Goal: Information Seeking & Learning: Find specific fact

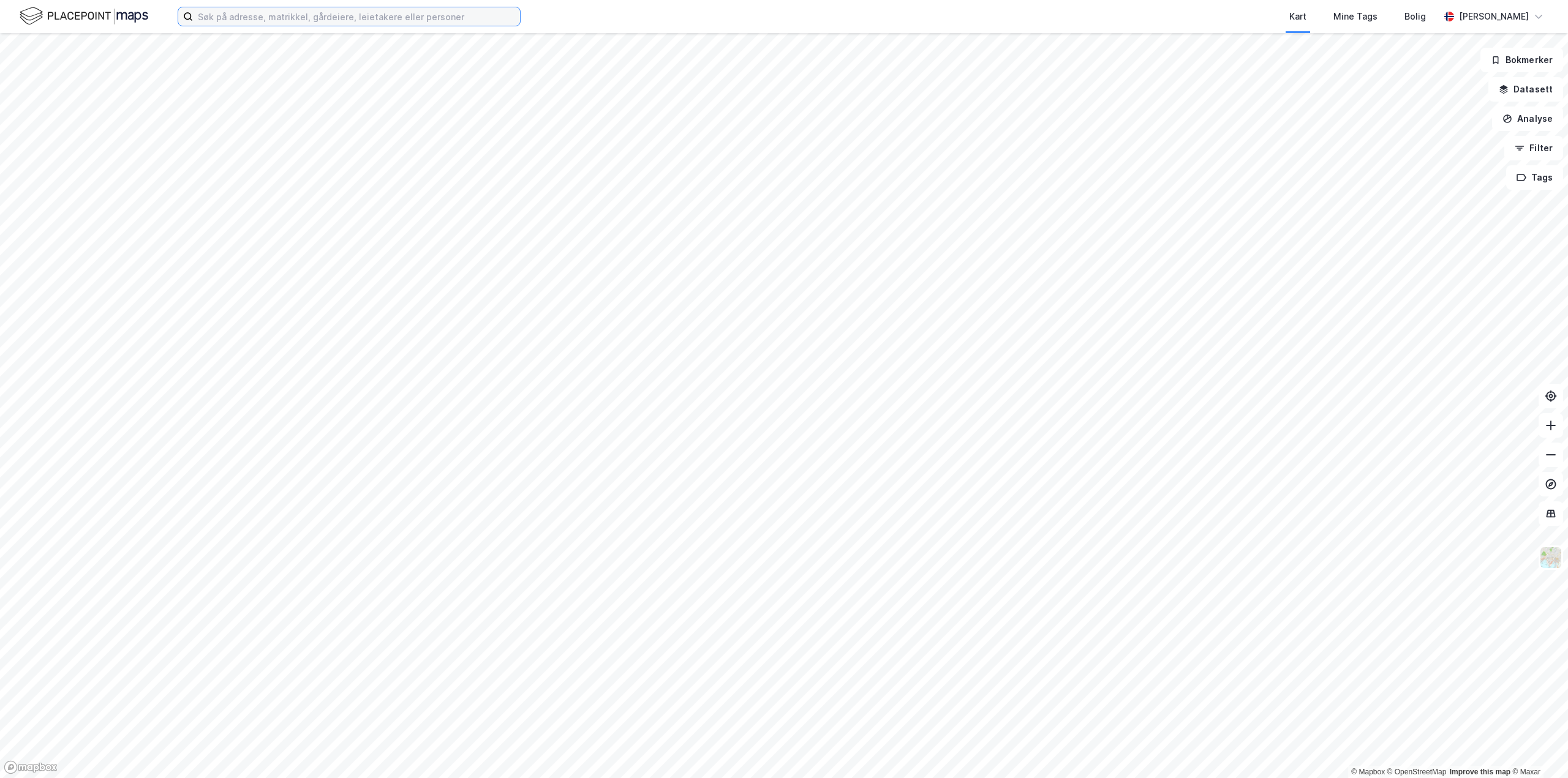
click at [240, 14] on input at bounding box center [356, 16] width 327 height 19
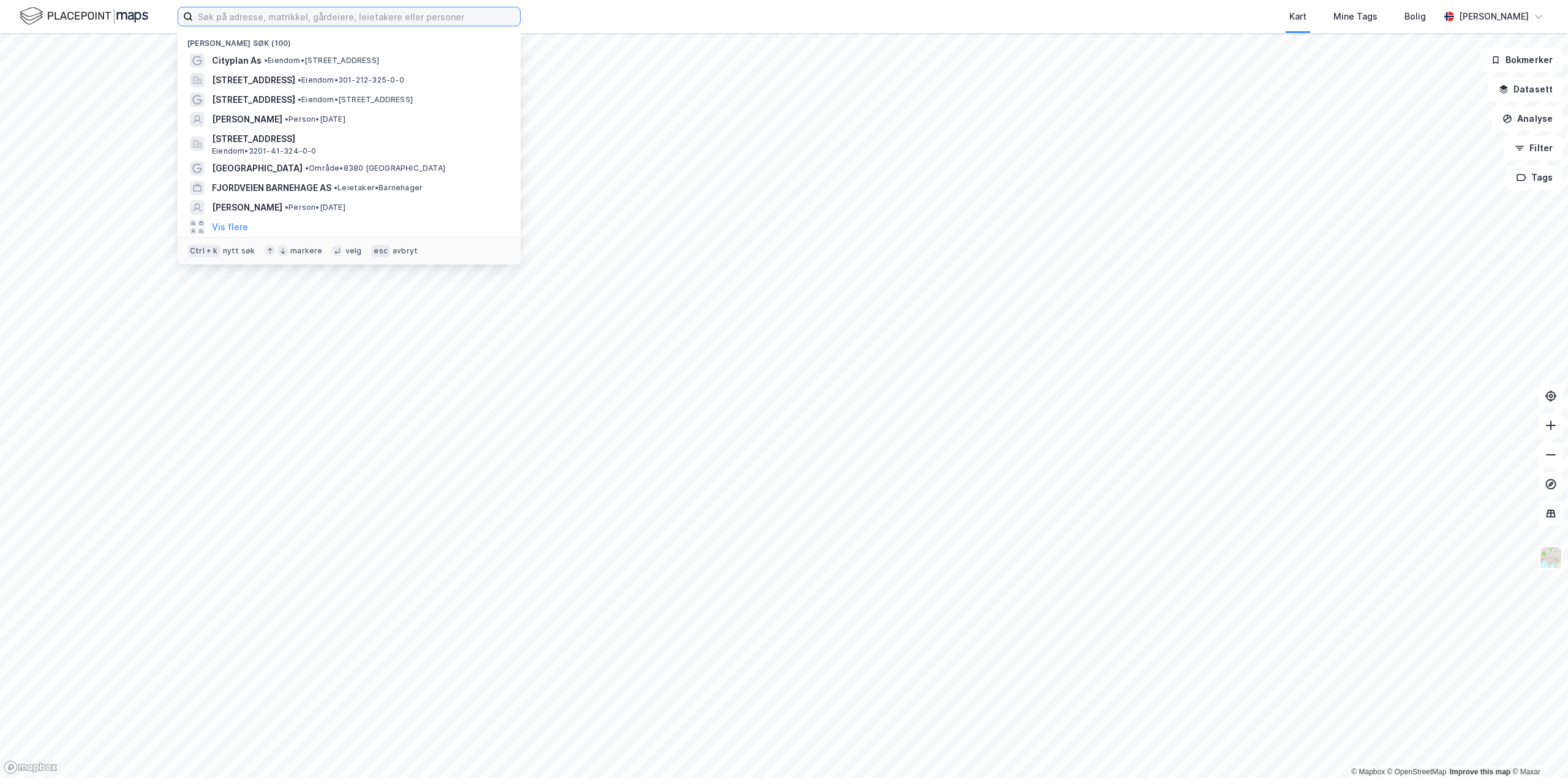
paste input "Eiendoms [STREET_ADDRESS]"
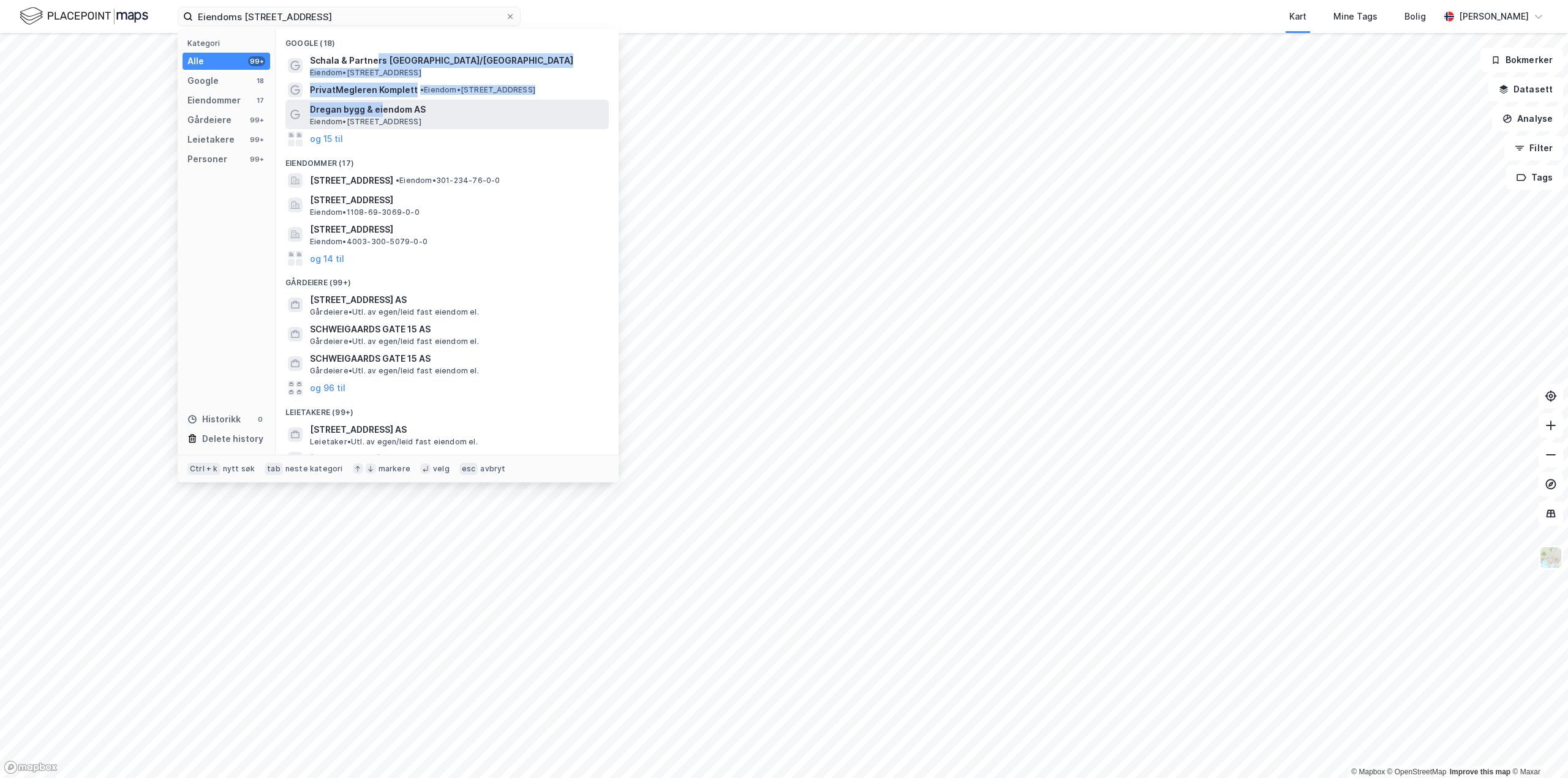
drag, startPoint x: 373, startPoint y: 62, endPoint x: 381, endPoint y: 110, distance: 48.7
click at [381, 110] on div "Google (18) Schala & Partners [GEOGRAPHIC_DATA]/Gamle [GEOGRAPHIC_DATA] Eiendom…" at bounding box center [447, 241] width 343 height 426
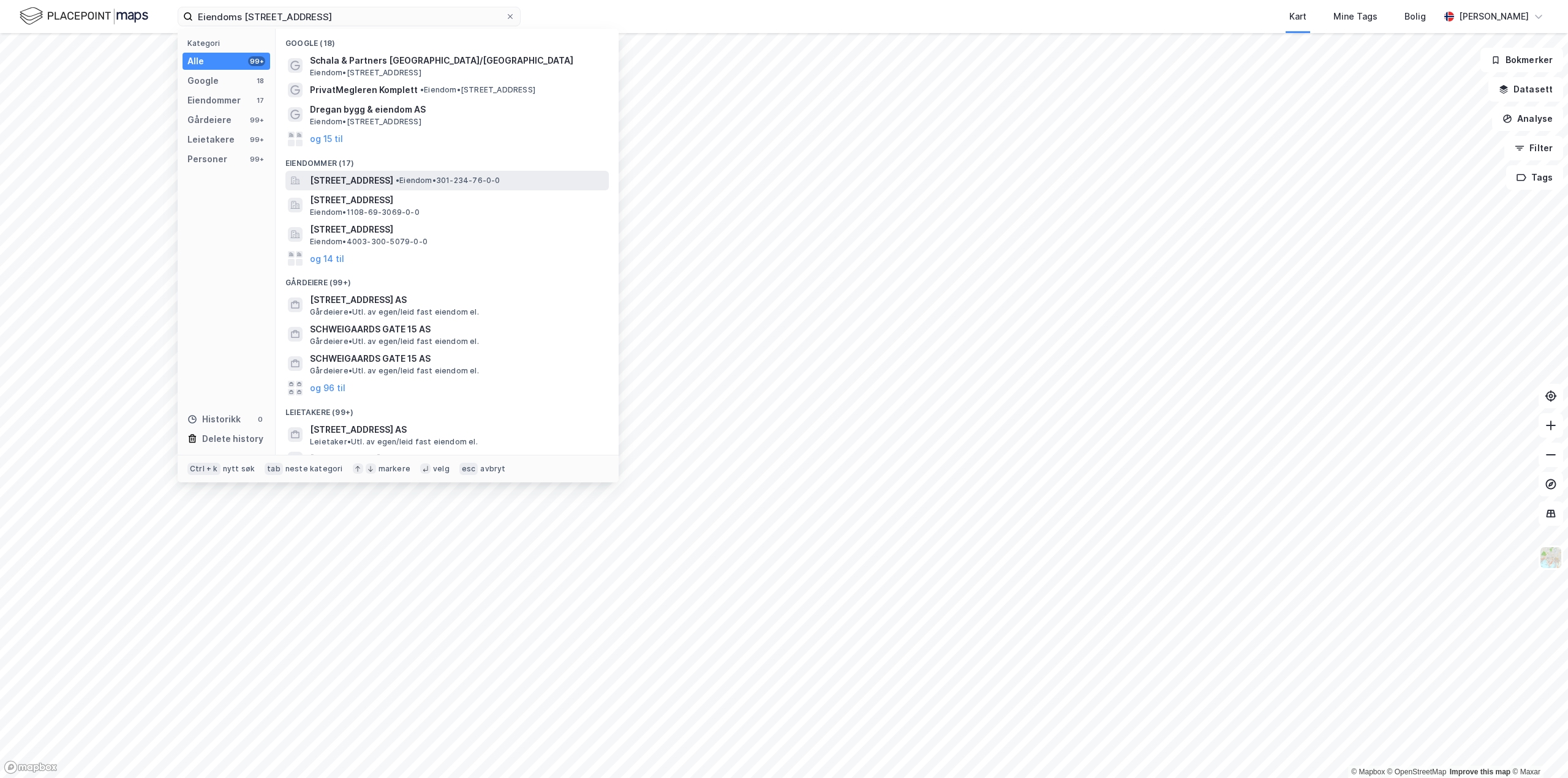
click at [383, 183] on span "[STREET_ADDRESS]" at bounding box center [351, 180] width 83 height 14
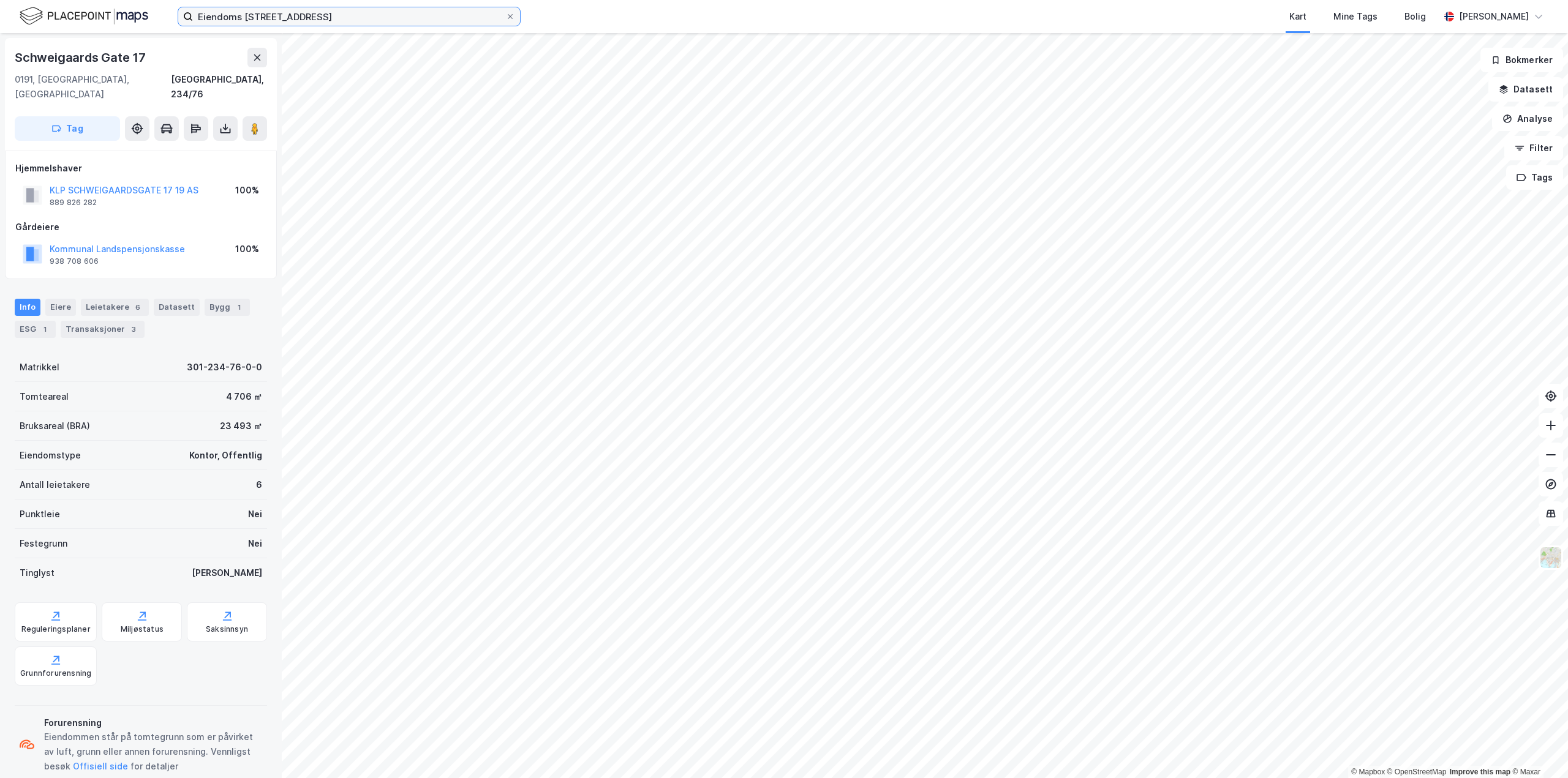
click at [332, 15] on input "Eiendoms [STREET_ADDRESS]" at bounding box center [349, 16] width 313 height 19
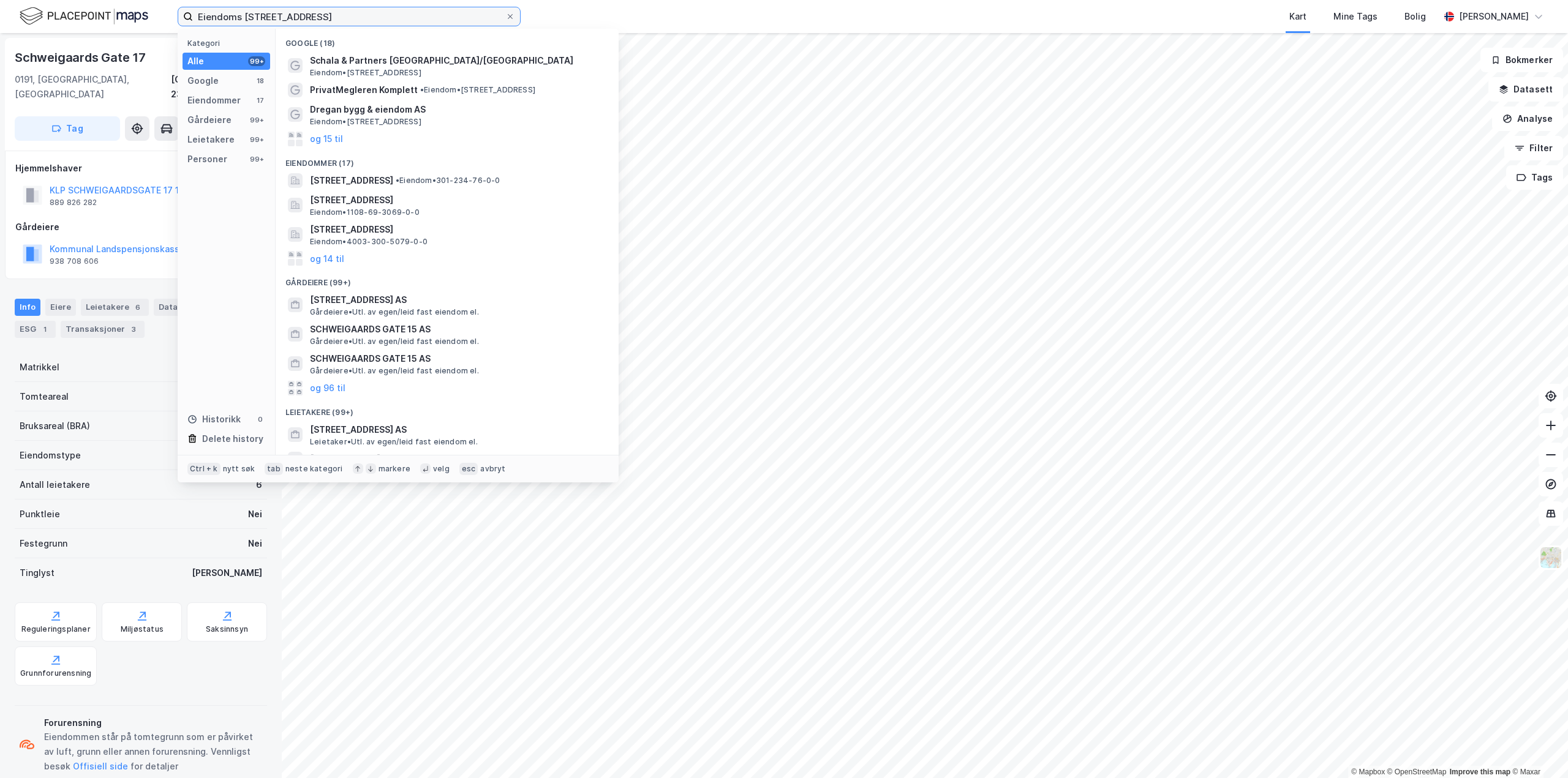
click at [332, 15] on input "Eiendoms [STREET_ADDRESS]" at bounding box center [349, 16] width 313 height 19
paste input "[PERSON_NAME] vei 4"
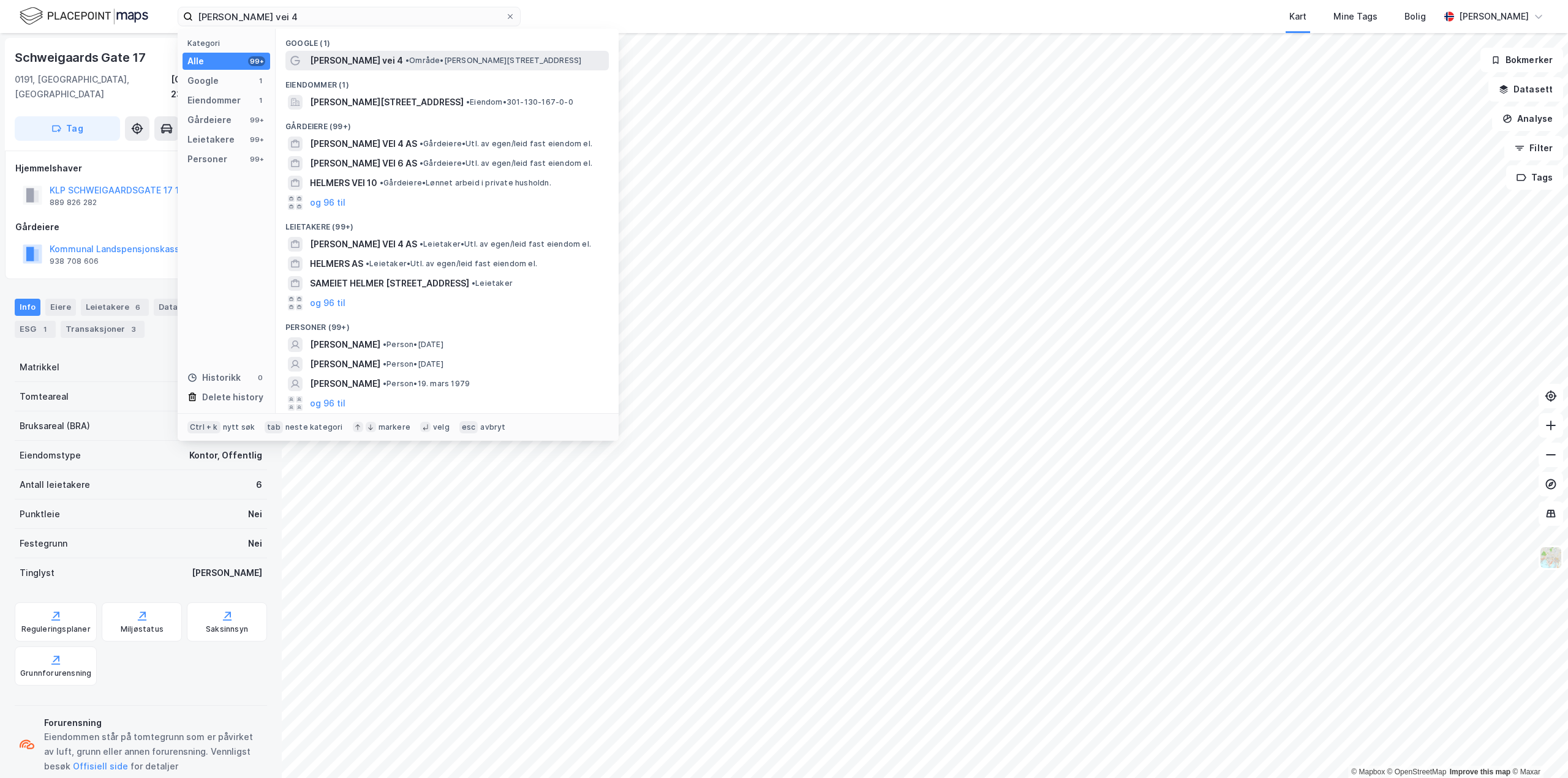
click at [351, 65] on span "[PERSON_NAME] vei 4" at bounding box center [356, 61] width 93 height 14
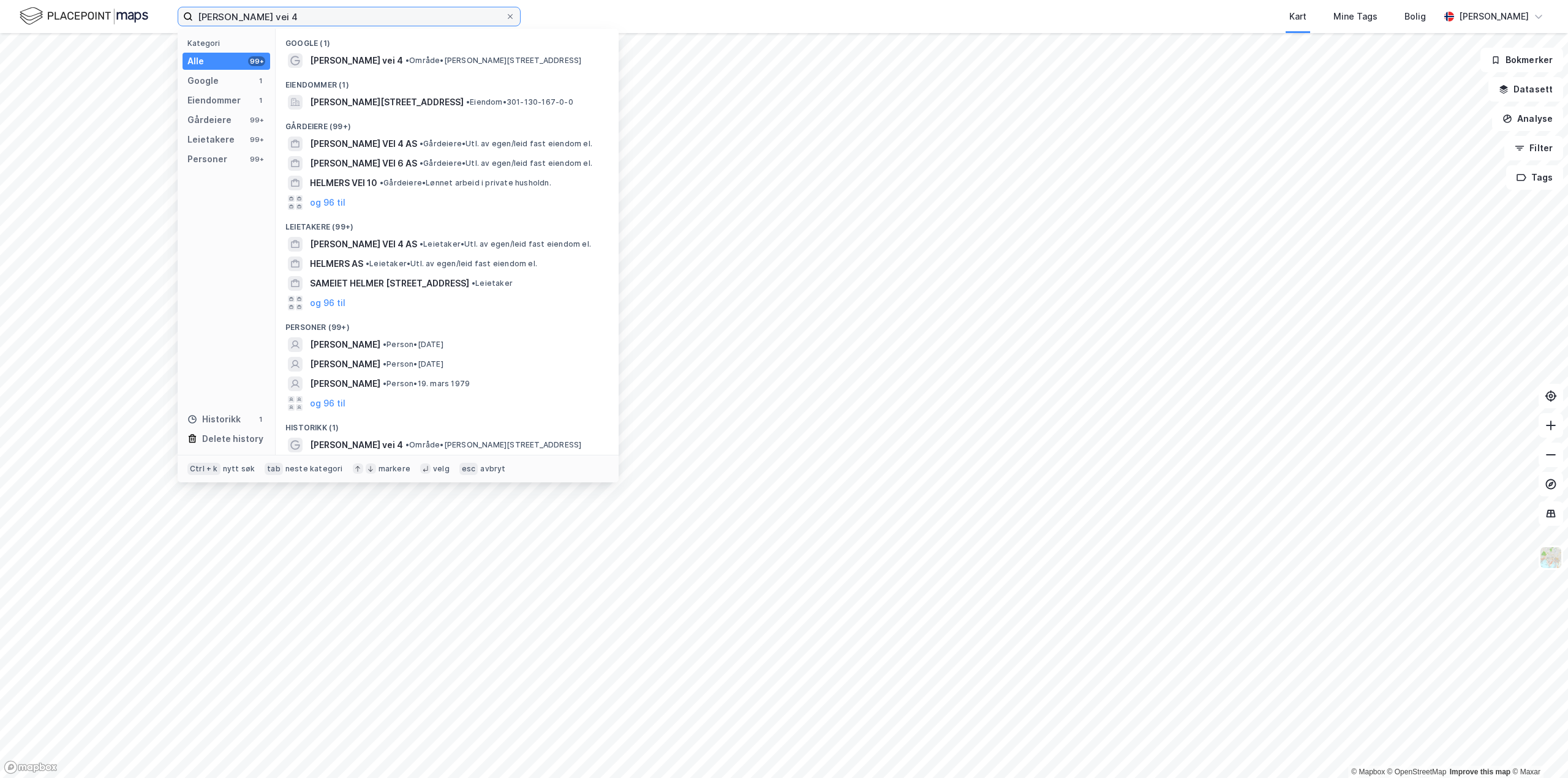
click at [359, 14] on input "[PERSON_NAME] vei 4" at bounding box center [349, 16] width 313 height 19
click at [357, 58] on span "[PERSON_NAME] vei 4" at bounding box center [356, 61] width 93 height 14
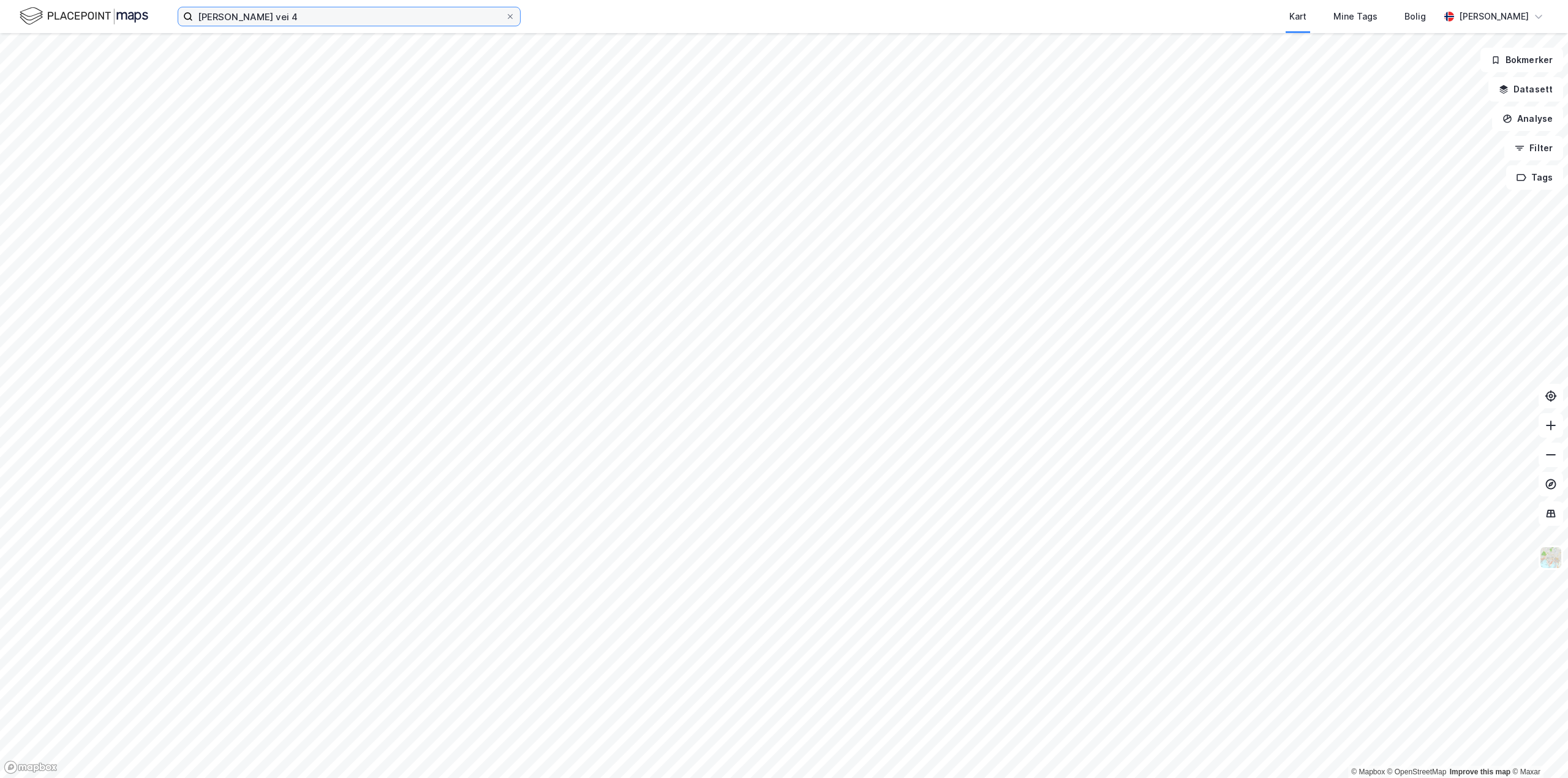
click at [311, 25] on input "[PERSON_NAME] vei 4" at bounding box center [349, 16] width 313 height 19
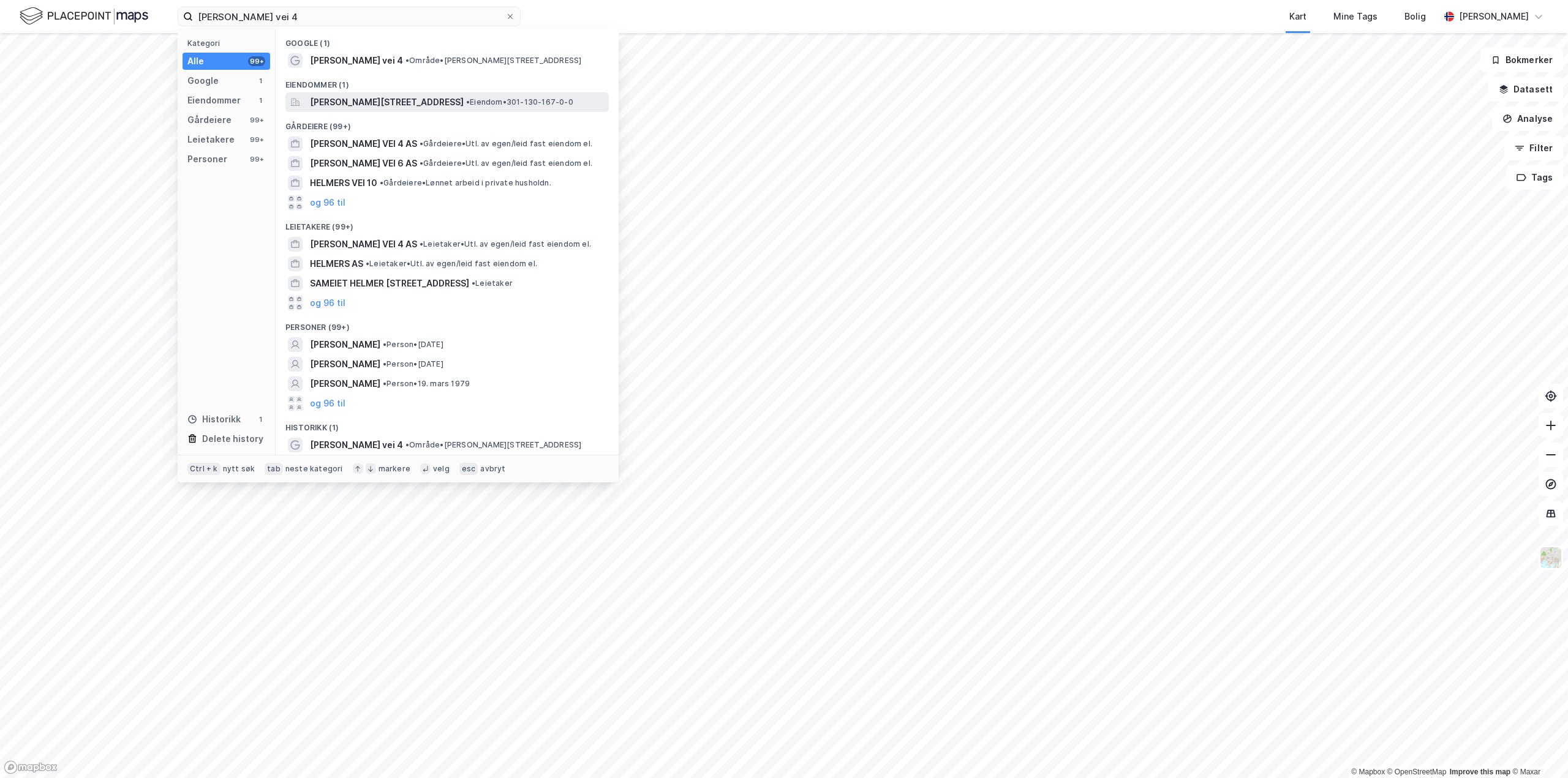
drag, startPoint x: 365, startPoint y: 87, endPoint x: 369, endPoint y: 95, distance: 8.9
click at [365, 87] on div "Eiendommer (1)" at bounding box center [447, 81] width 343 height 22
click at [370, 100] on span "[PERSON_NAME][STREET_ADDRESS]" at bounding box center [387, 102] width 154 height 14
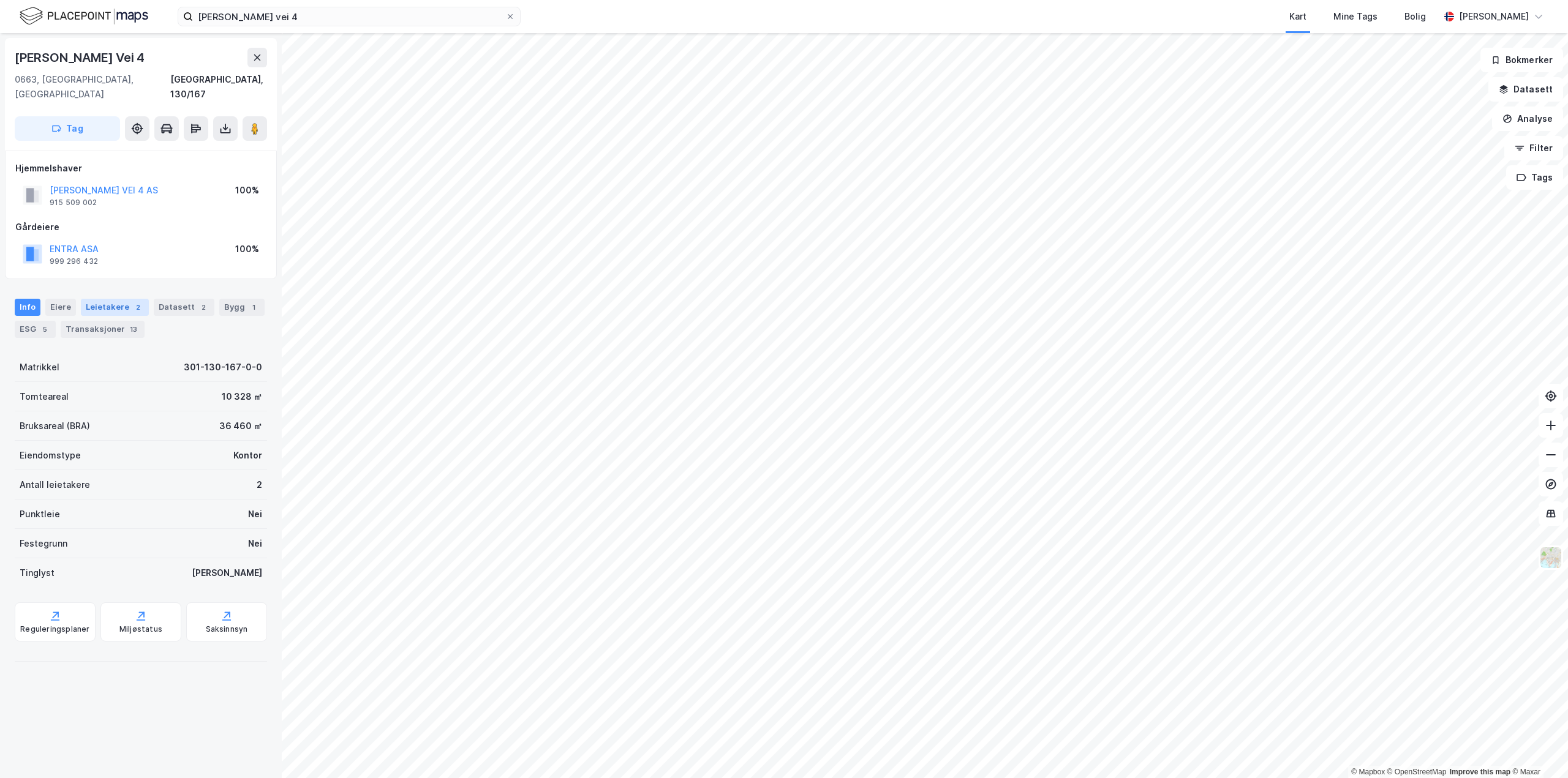
click at [122, 298] on div "Leietakere 2" at bounding box center [114, 306] width 68 height 17
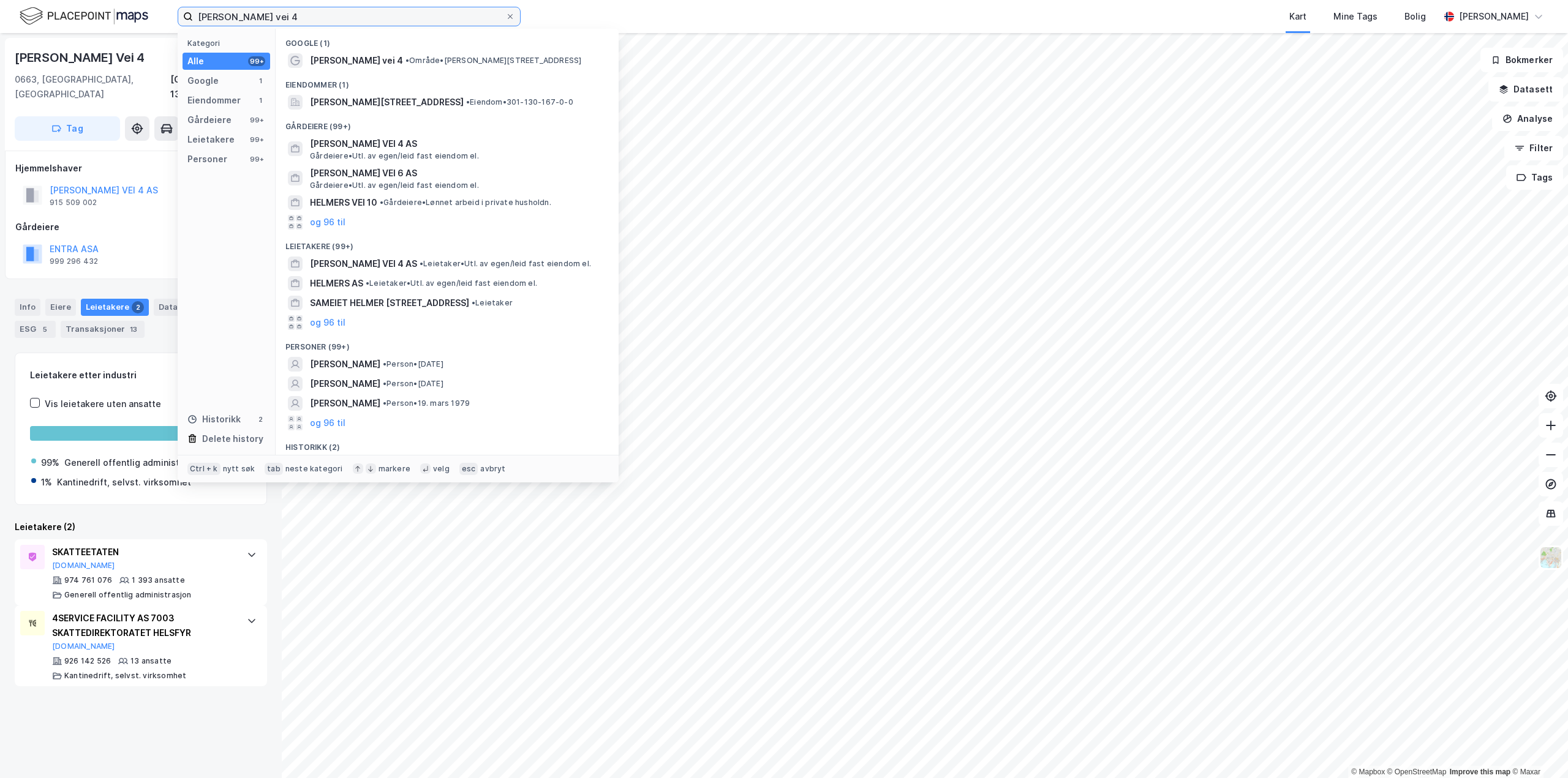
click at [388, 22] on input "[PERSON_NAME] vei 4" at bounding box center [349, 16] width 313 height 19
click at [387, 22] on input "[PERSON_NAME] vei 4" at bounding box center [349, 16] width 313 height 19
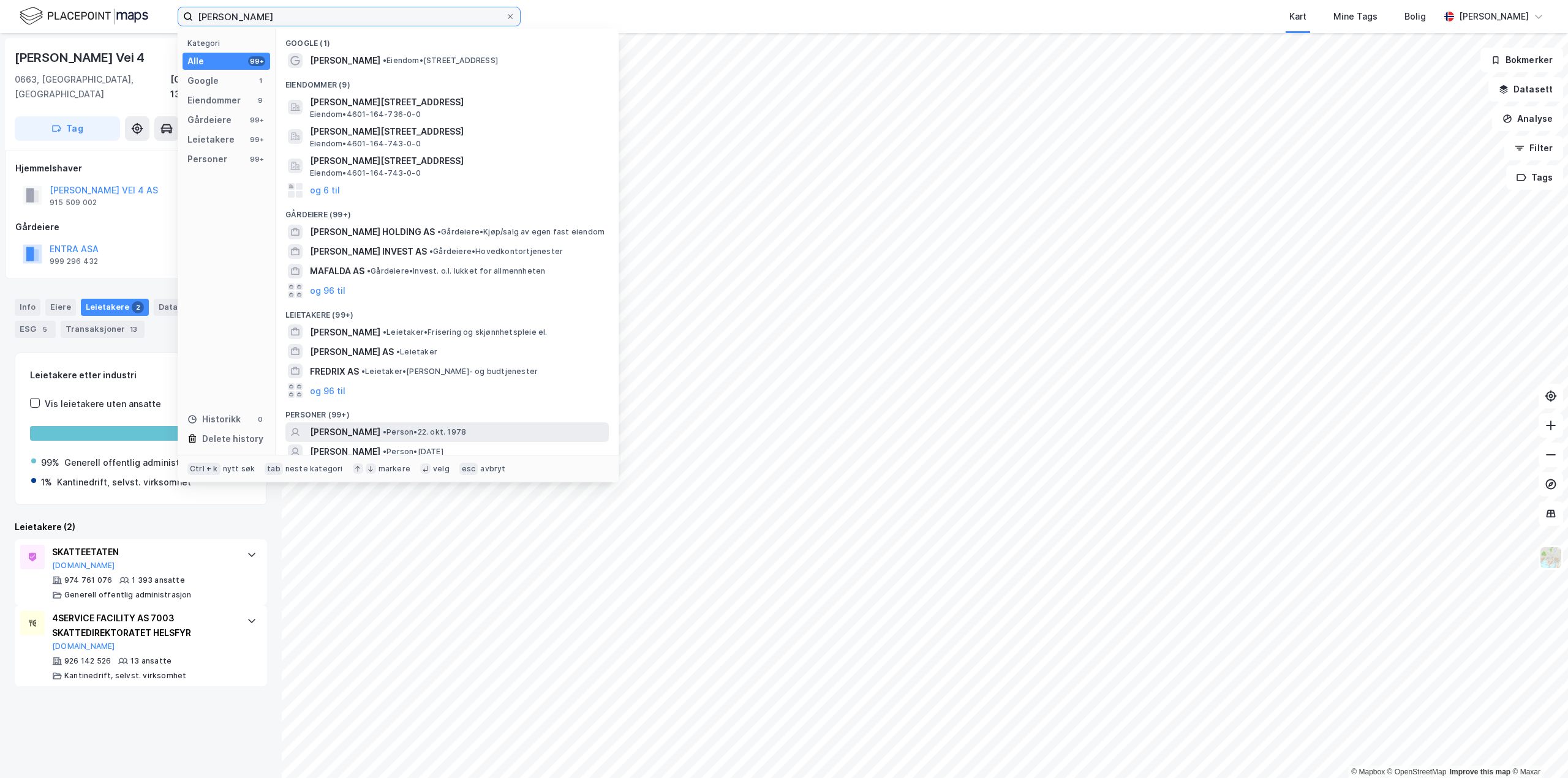
type input "[PERSON_NAME]"
click at [357, 431] on span "[PERSON_NAME]" at bounding box center [345, 432] width 71 height 14
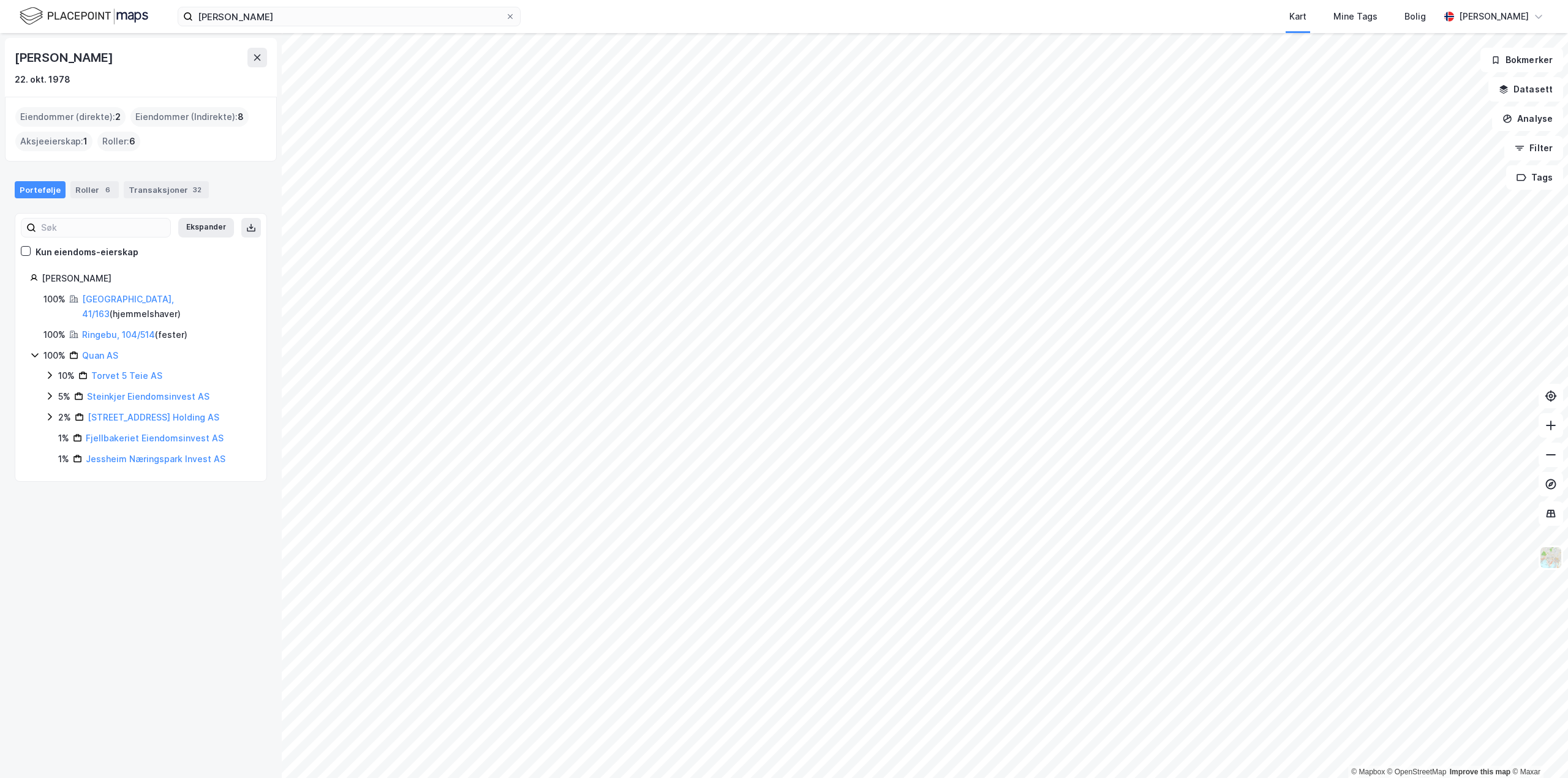
click at [553, 777] on html "[PERSON_NAME] Kart Mine Tags Bolig [PERSON_NAME] © Mapbox © OpenStreetMap Impro…" at bounding box center [784, 389] width 1568 height 778
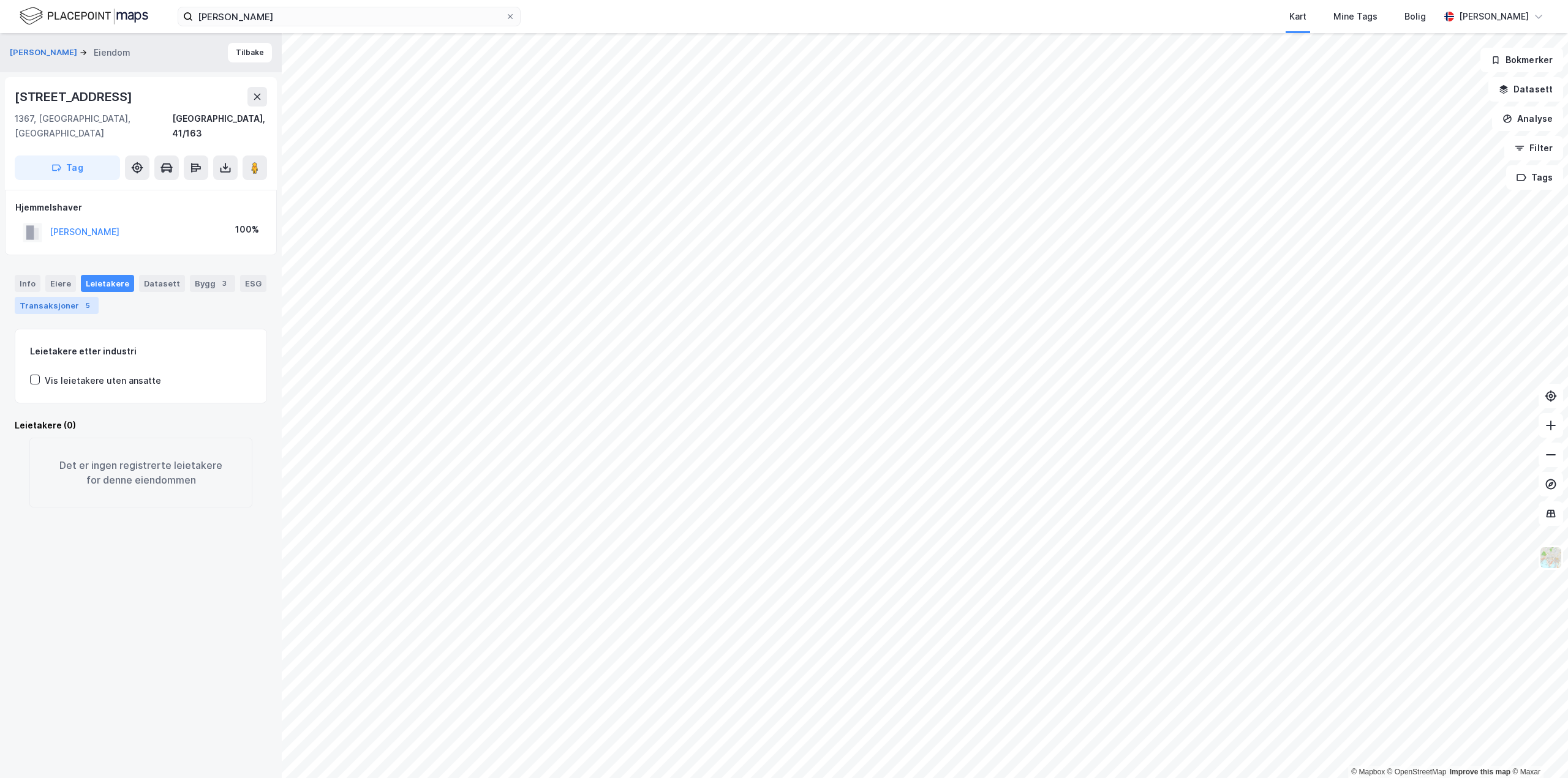
click at [76, 297] on div "Transaksjoner 5" at bounding box center [56, 305] width 84 height 17
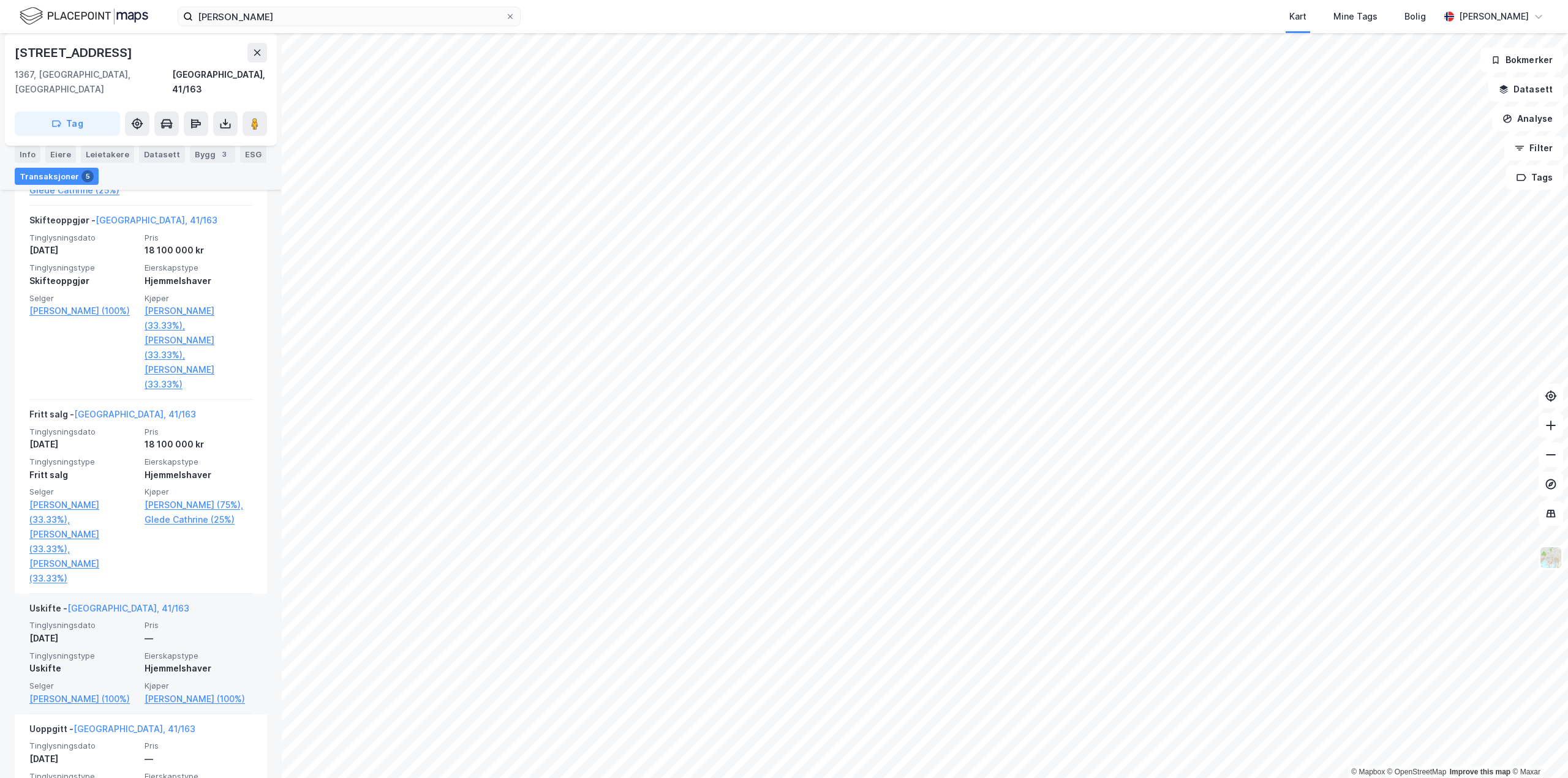
scroll to position [573, 0]
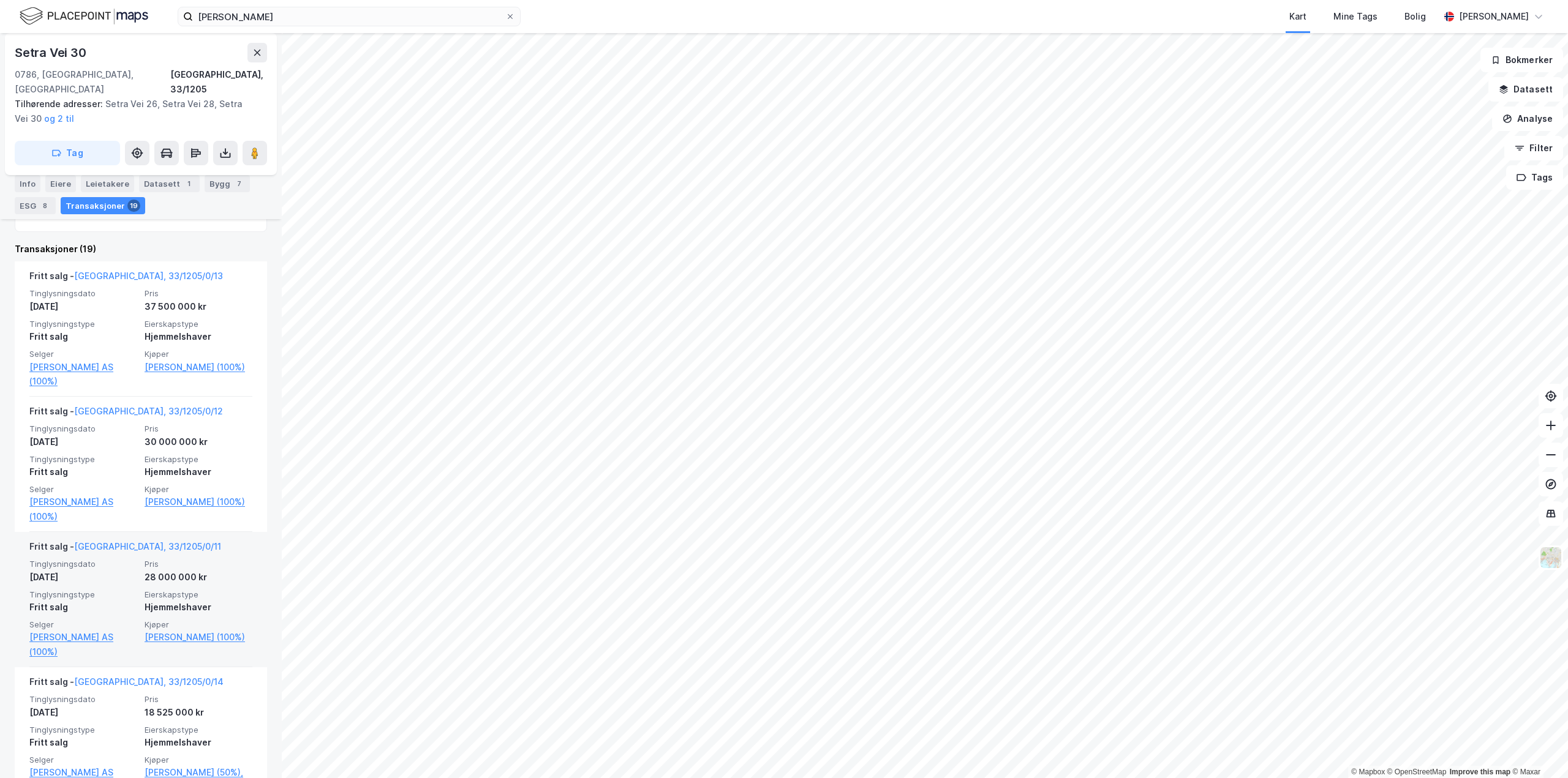
scroll to position [429, 0]
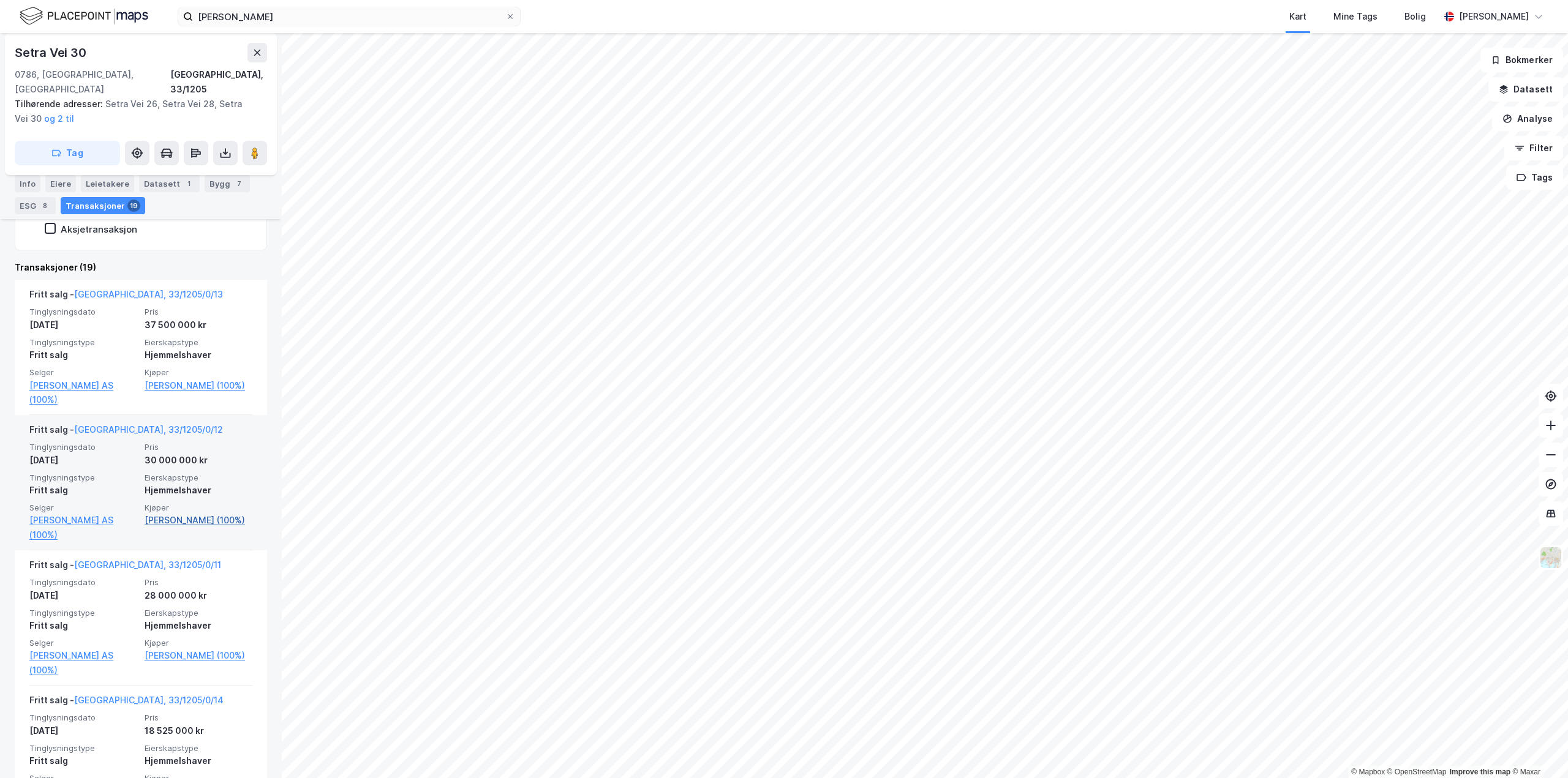
drag, startPoint x: 246, startPoint y: 489, endPoint x: 143, endPoint y: 493, distance: 103.1
click at [143, 493] on div "Fritt salg - [GEOGRAPHIC_DATA], 33/1205/0/12 Tinglysningsdato [DATE] Pris 30 00…" at bounding box center [140, 482] width 252 height 135
copy link "[PERSON_NAME]"
click at [269, 390] on div "Setra Vei 30 0786, [GEOGRAPHIC_DATA], [GEOGRAPHIC_DATA], 33/1205 Tilhørende adr…" at bounding box center [140, 406] width 281 height 745
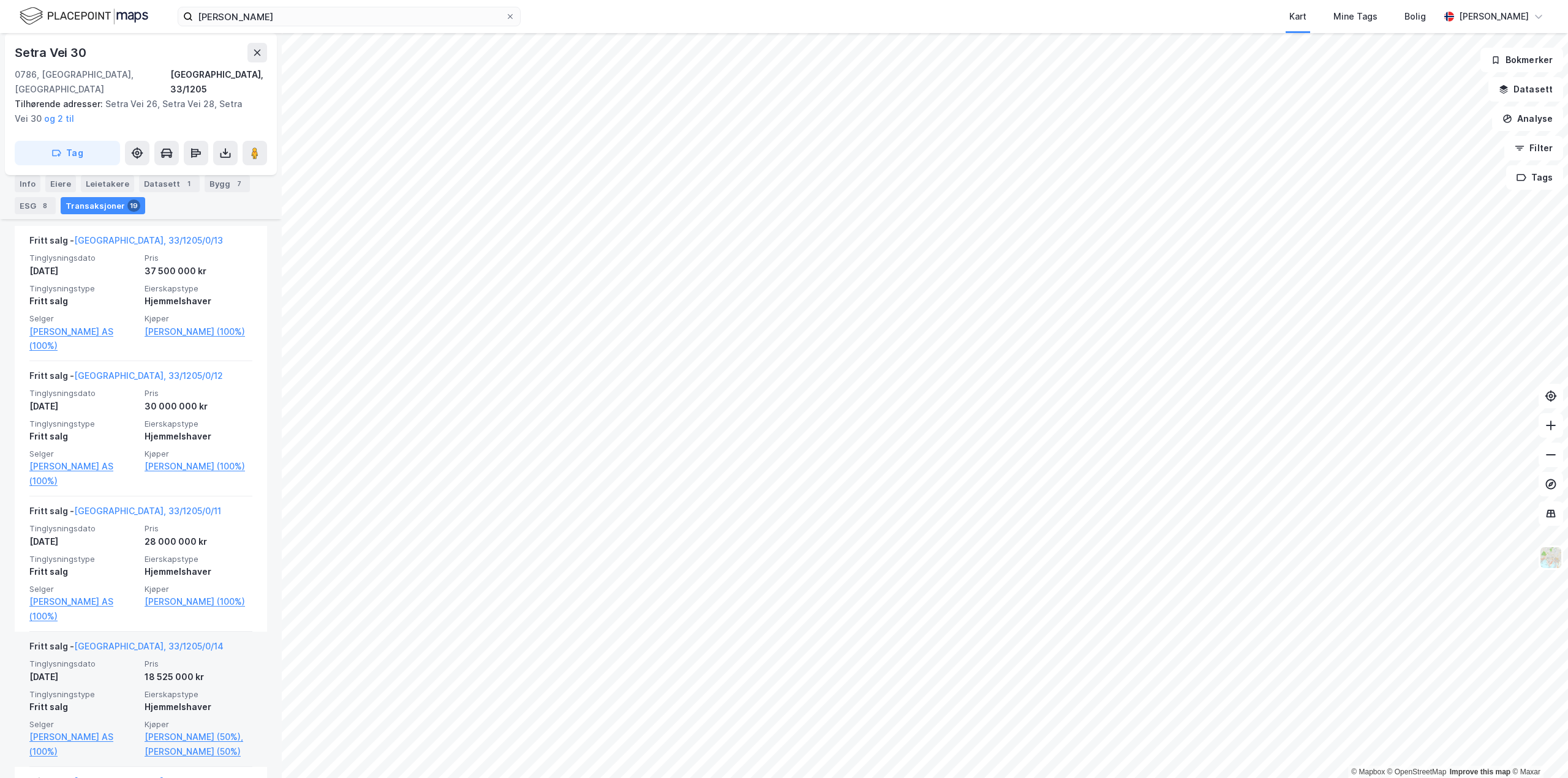
scroll to position [489, 0]
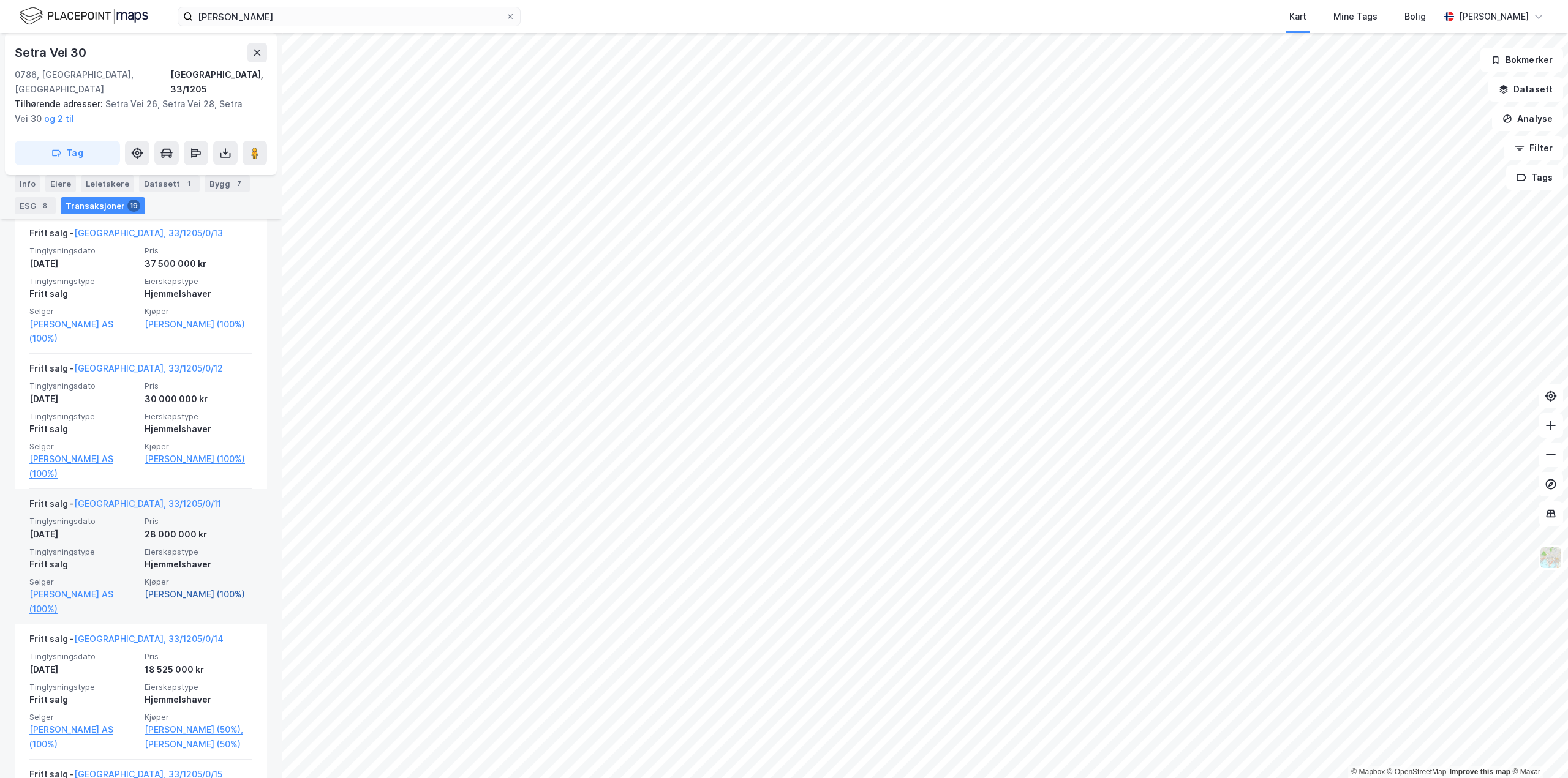
drag, startPoint x: 247, startPoint y: 565, endPoint x: 139, endPoint y: 567, distance: 108.0
click at [139, 567] on div "Fritt salg - [GEOGRAPHIC_DATA], 33/1205/0/11 Tinglysningsdato [DATE] Pris 28 00…" at bounding box center [140, 556] width 252 height 135
copy link "Mørk [PERSON_NAME]"
click at [266, 449] on div "Setra Vei 30 0786, [GEOGRAPHIC_DATA], [GEOGRAPHIC_DATA], 33/1205 Tilhørende adr…" at bounding box center [140, 406] width 281 height 745
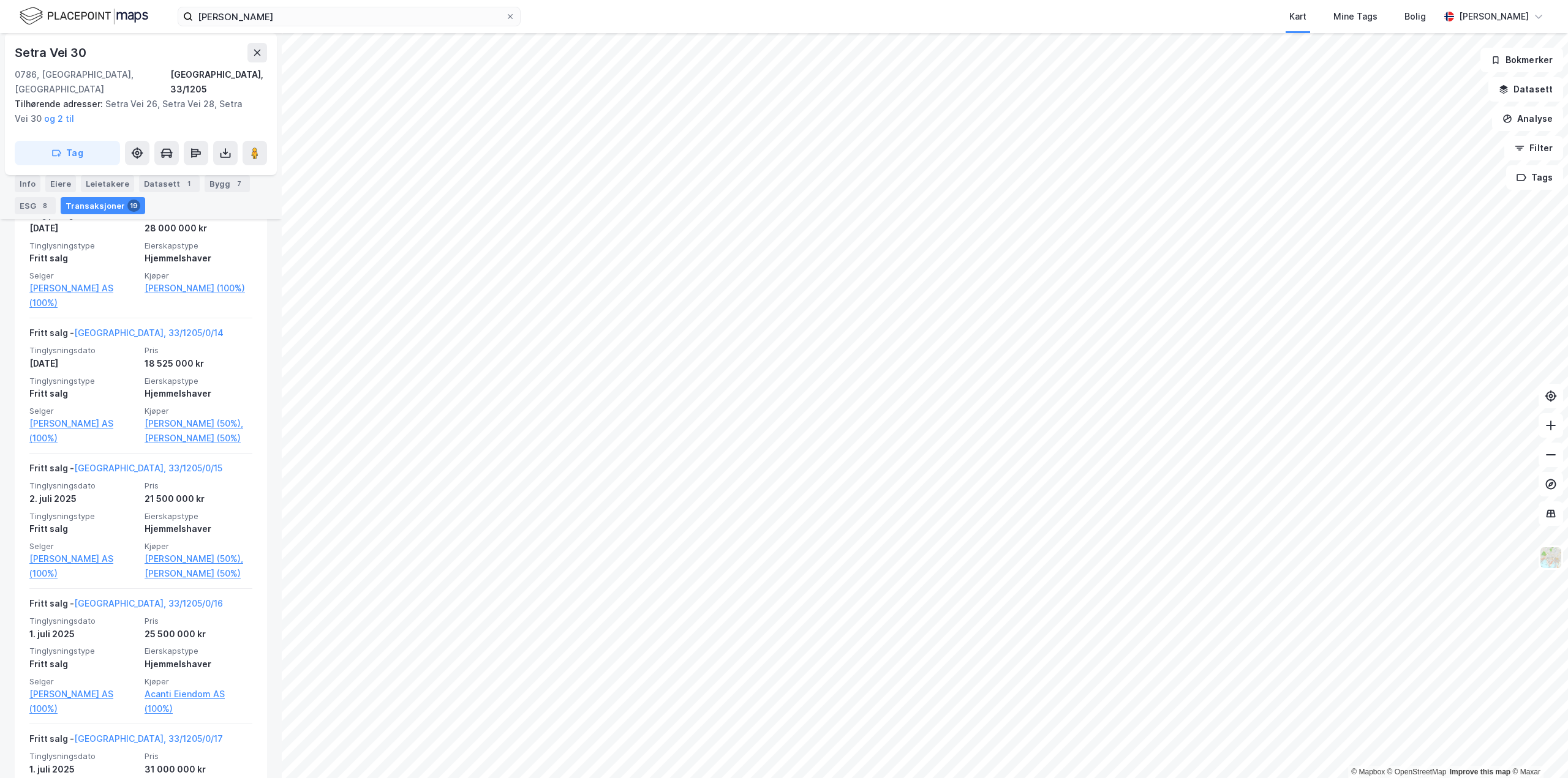
scroll to position [735, 0]
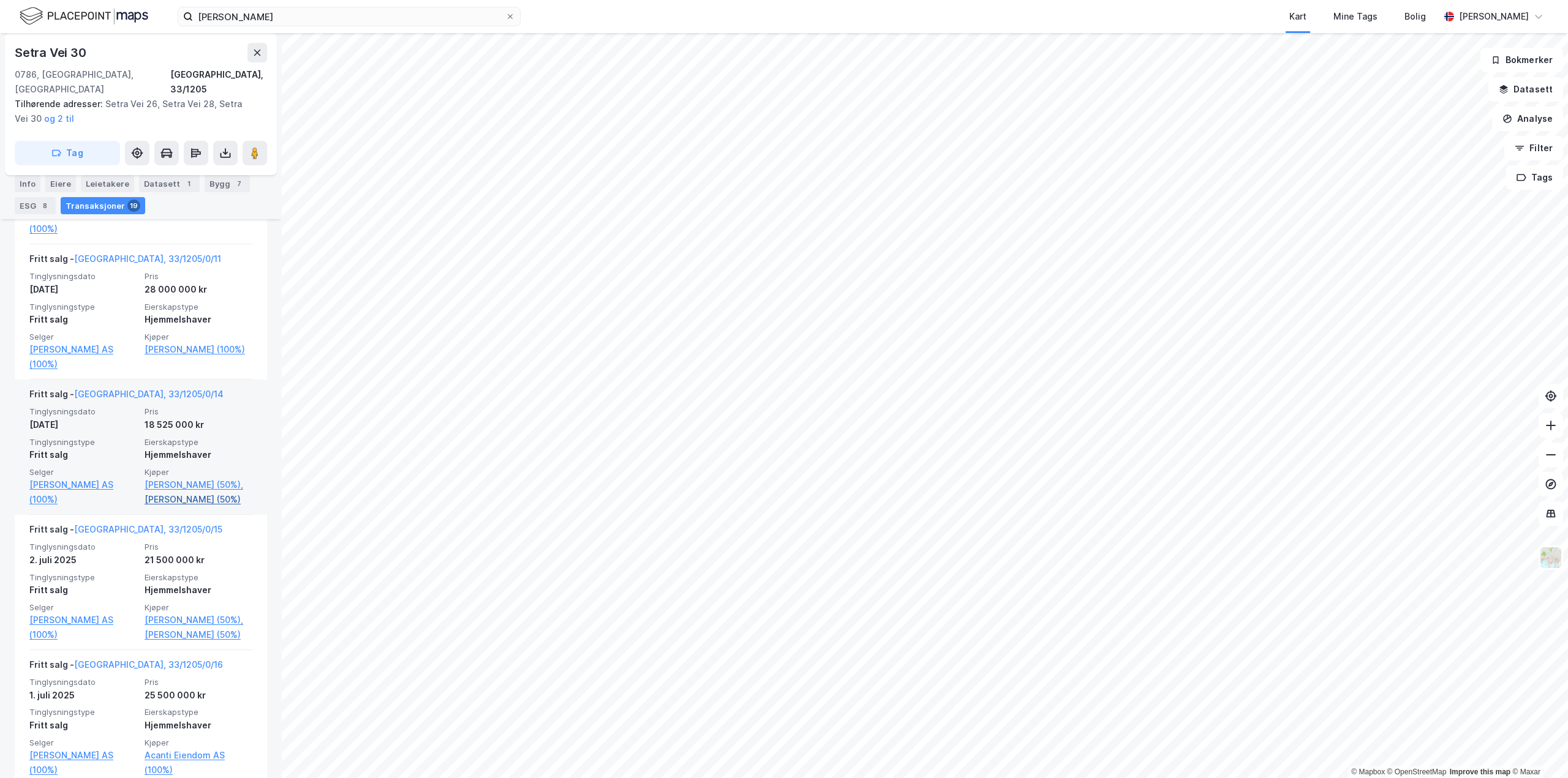
drag, startPoint x: 131, startPoint y: 468, endPoint x: 190, endPoint y: 483, distance: 60.9
click at [190, 483] on div "Tinglysningsdato [DATE] Pris 18 525 000 kr Tinglysningstype Fritt salg Eierskap…" at bounding box center [140, 456] width 222 height 100
click at [263, 445] on div "Setra Vei 30 0786, [GEOGRAPHIC_DATA], [GEOGRAPHIC_DATA], 33/1205 Tilhørende adr…" at bounding box center [140, 406] width 281 height 745
drag, startPoint x: 135, startPoint y: 470, endPoint x: 193, endPoint y: 488, distance: 60.7
click at [193, 488] on div "Tinglysningsdato [DATE] Pris 18 525 000 kr Tinglysningstype Fritt salg Eierskap…" at bounding box center [140, 456] width 222 height 100
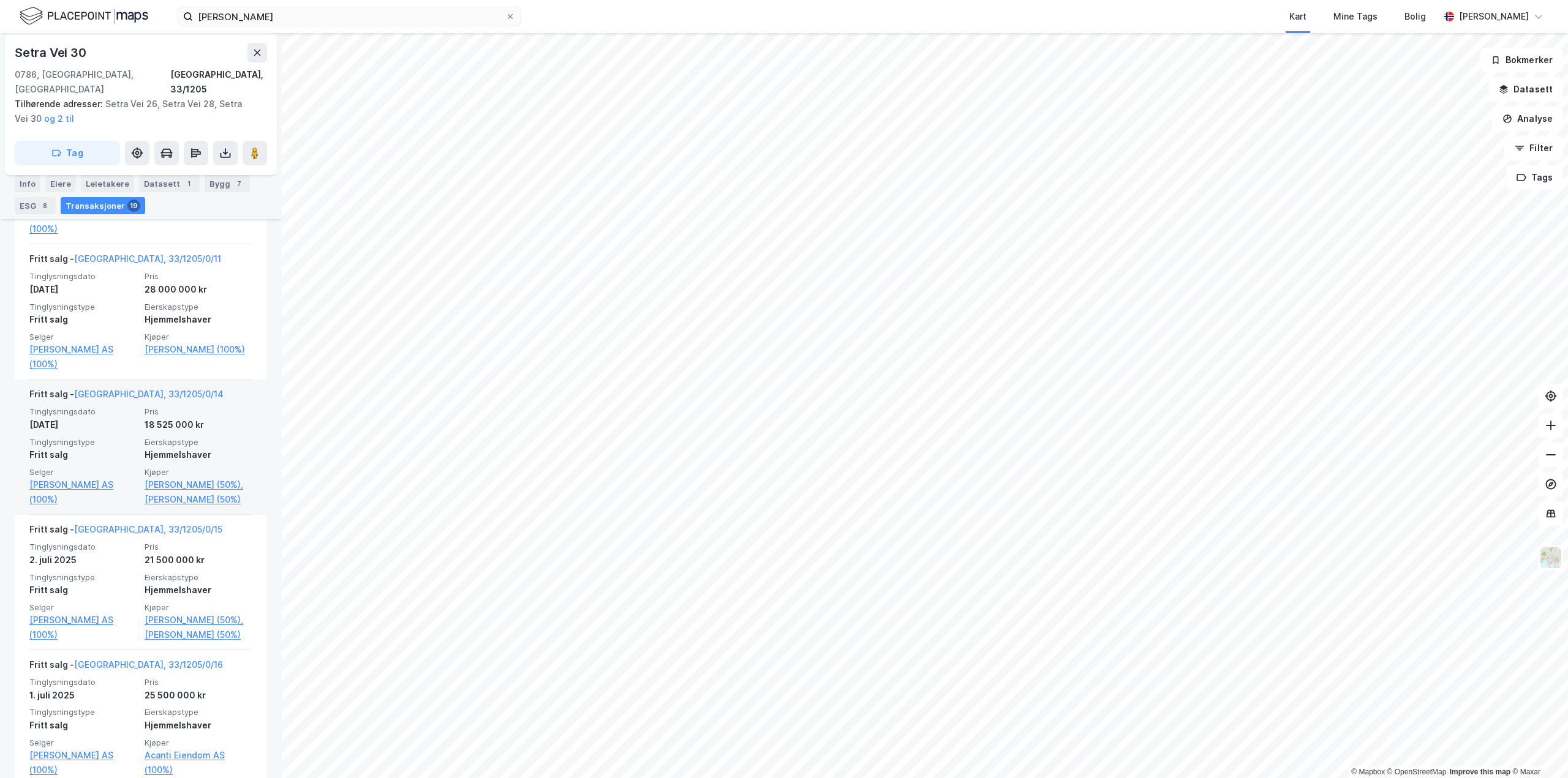
copy div "Kjøper [PERSON_NAME] (50%), [PERSON_NAME]"
